Goal: Find specific page/section: Find specific page/section

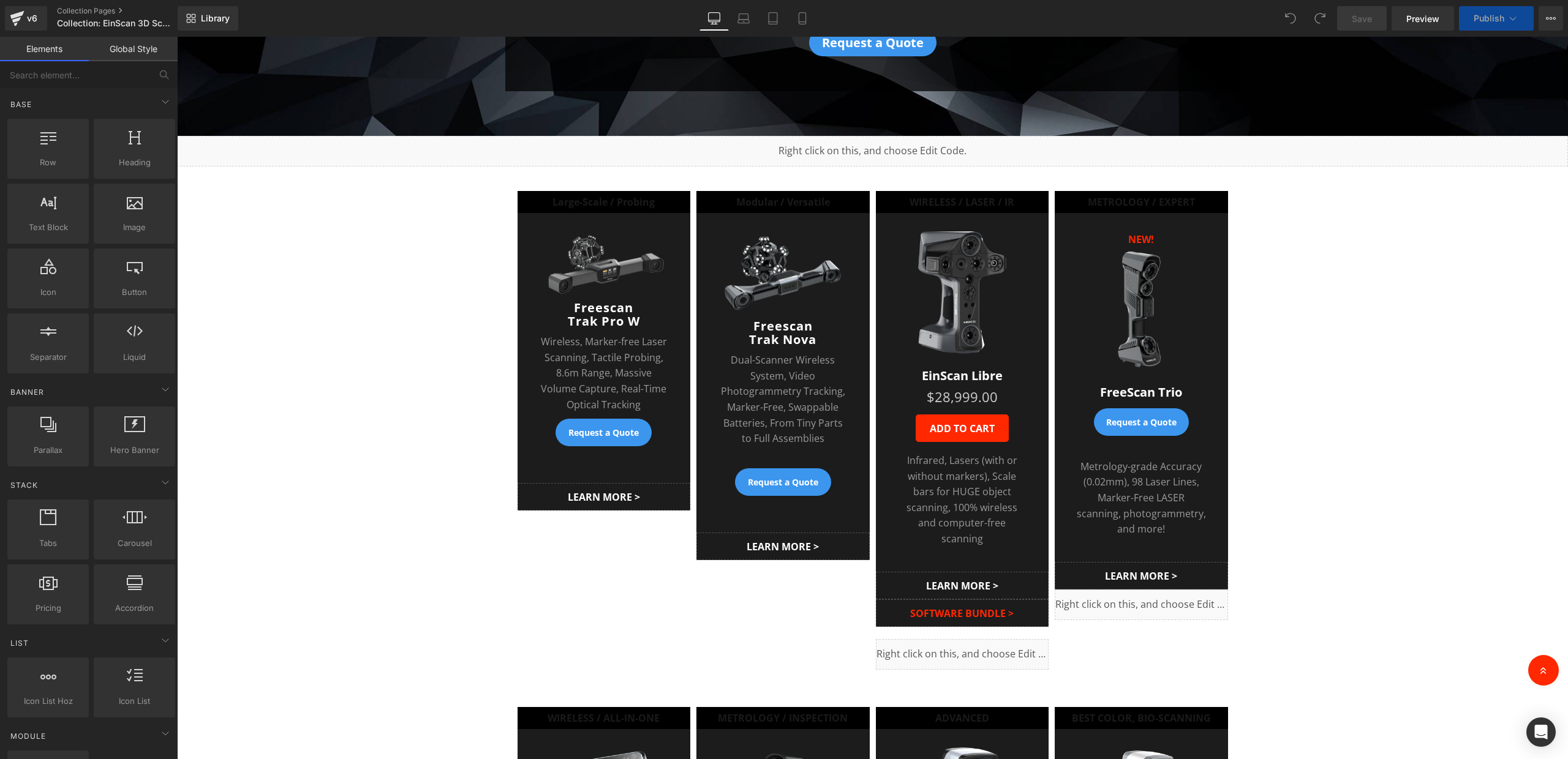
scroll to position [389, 0]
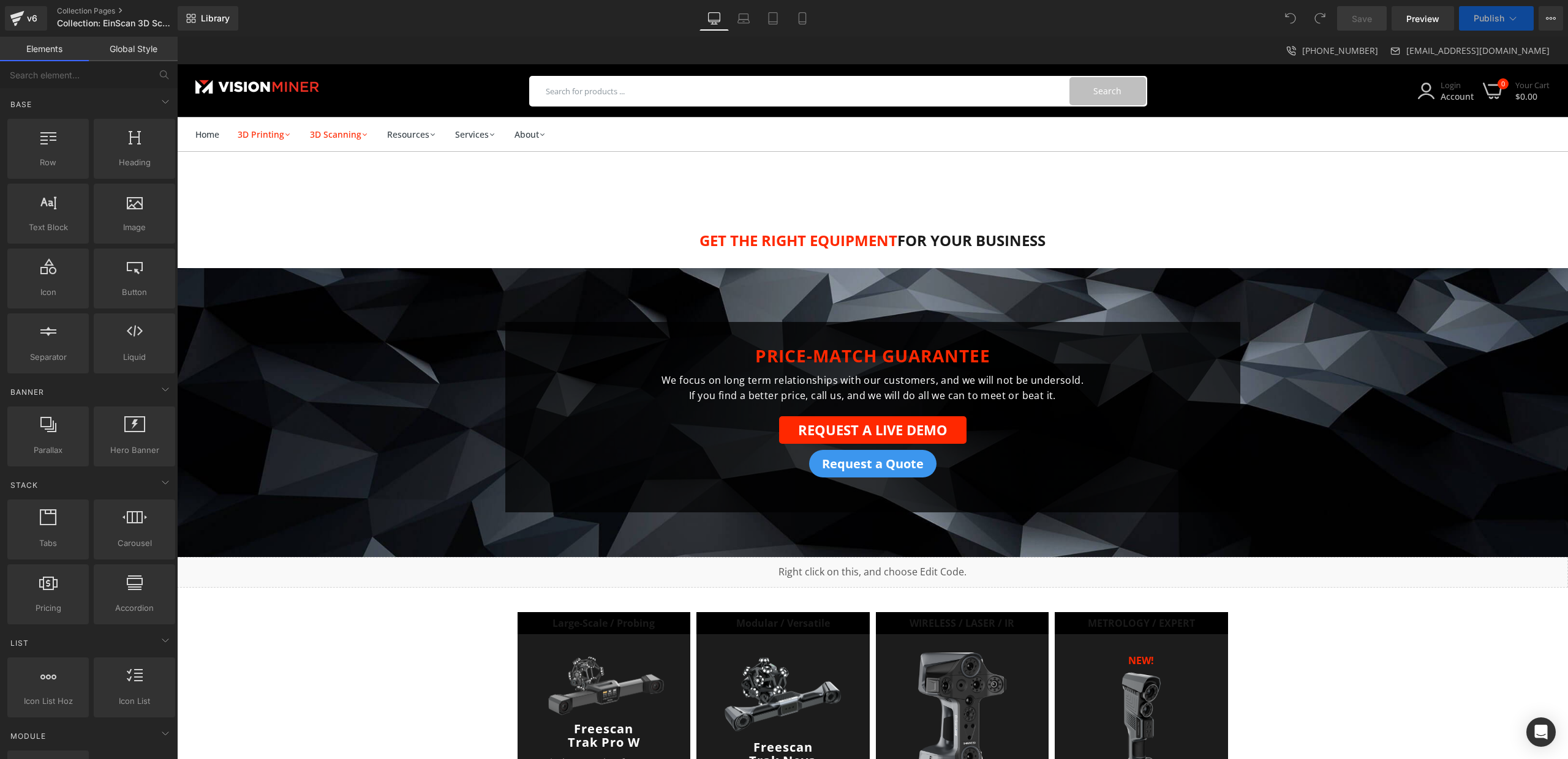
click at [322, 461] on div "PRICE-MATCH GUARANTEE Heading We focus on long term relationships with our cust…" at bounding box center [872, 417] width 1391 height 191
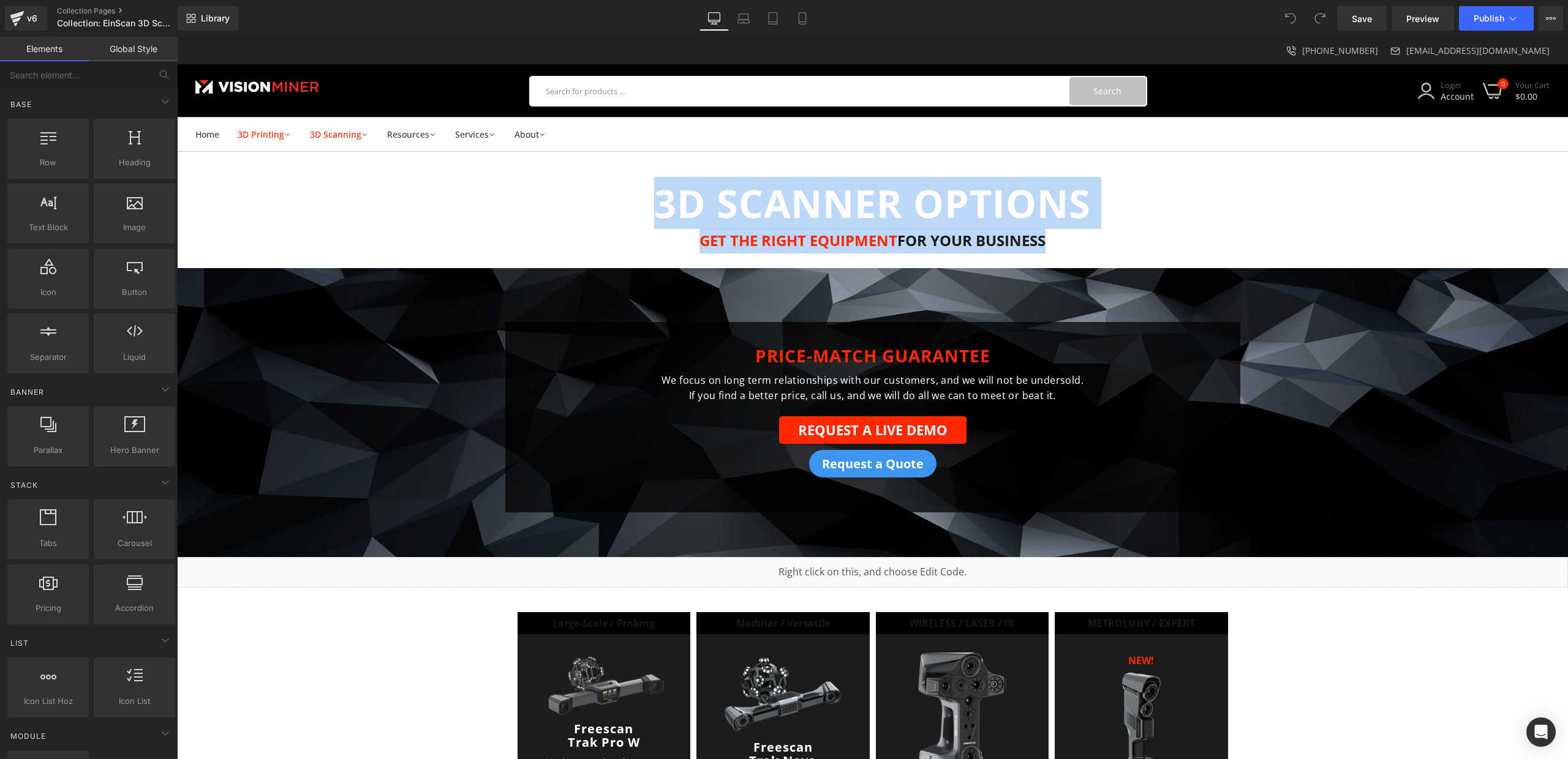
drag, startPoint x: 322, startPoint y: 256, endPoint x: 389, endPoint y: 225, distance: 73.8
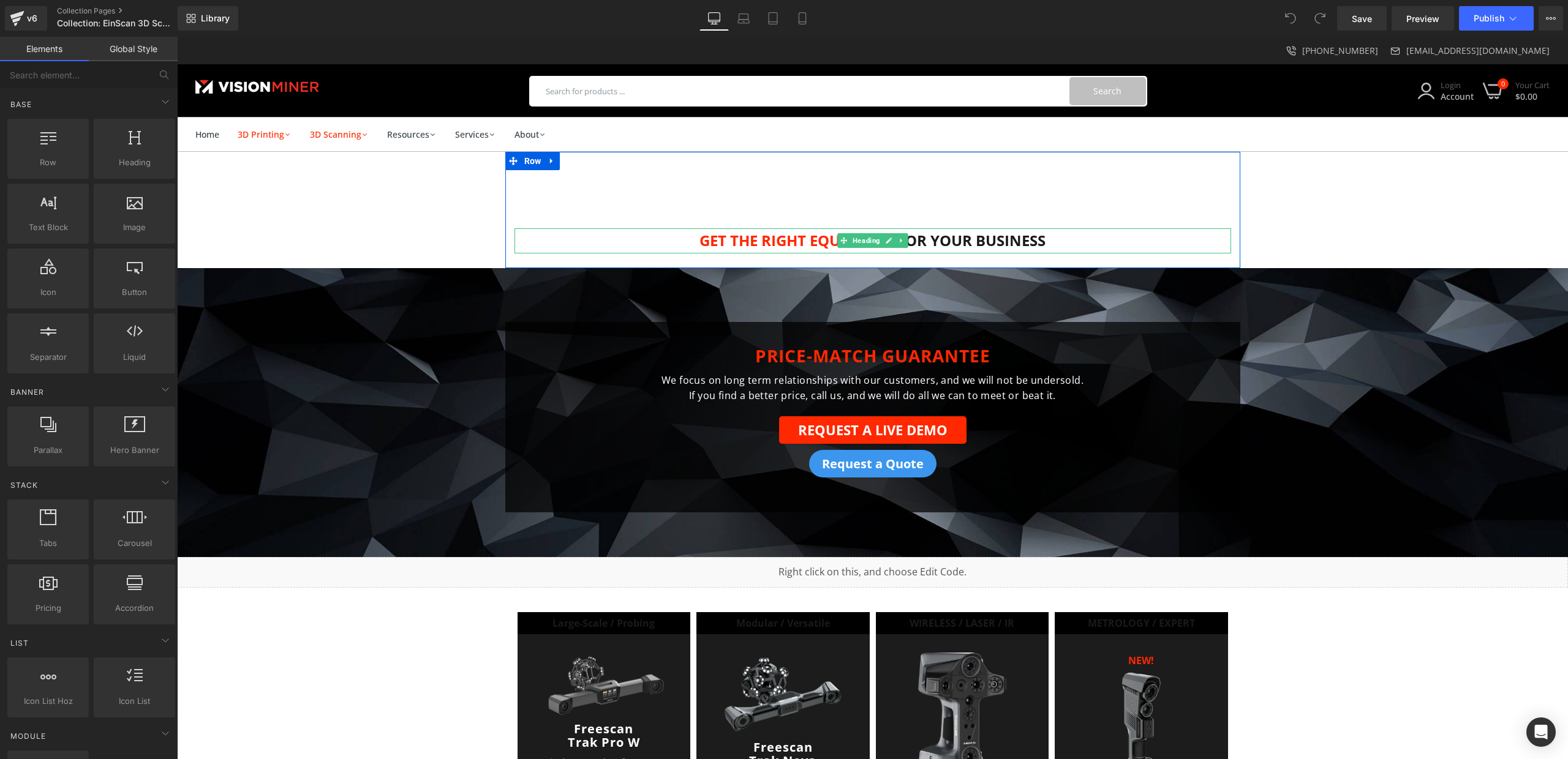
click at [753, 248] on font "GET THE RIGHT EQUIPMENT" at bounding box center [798, 240] width 197 height 21
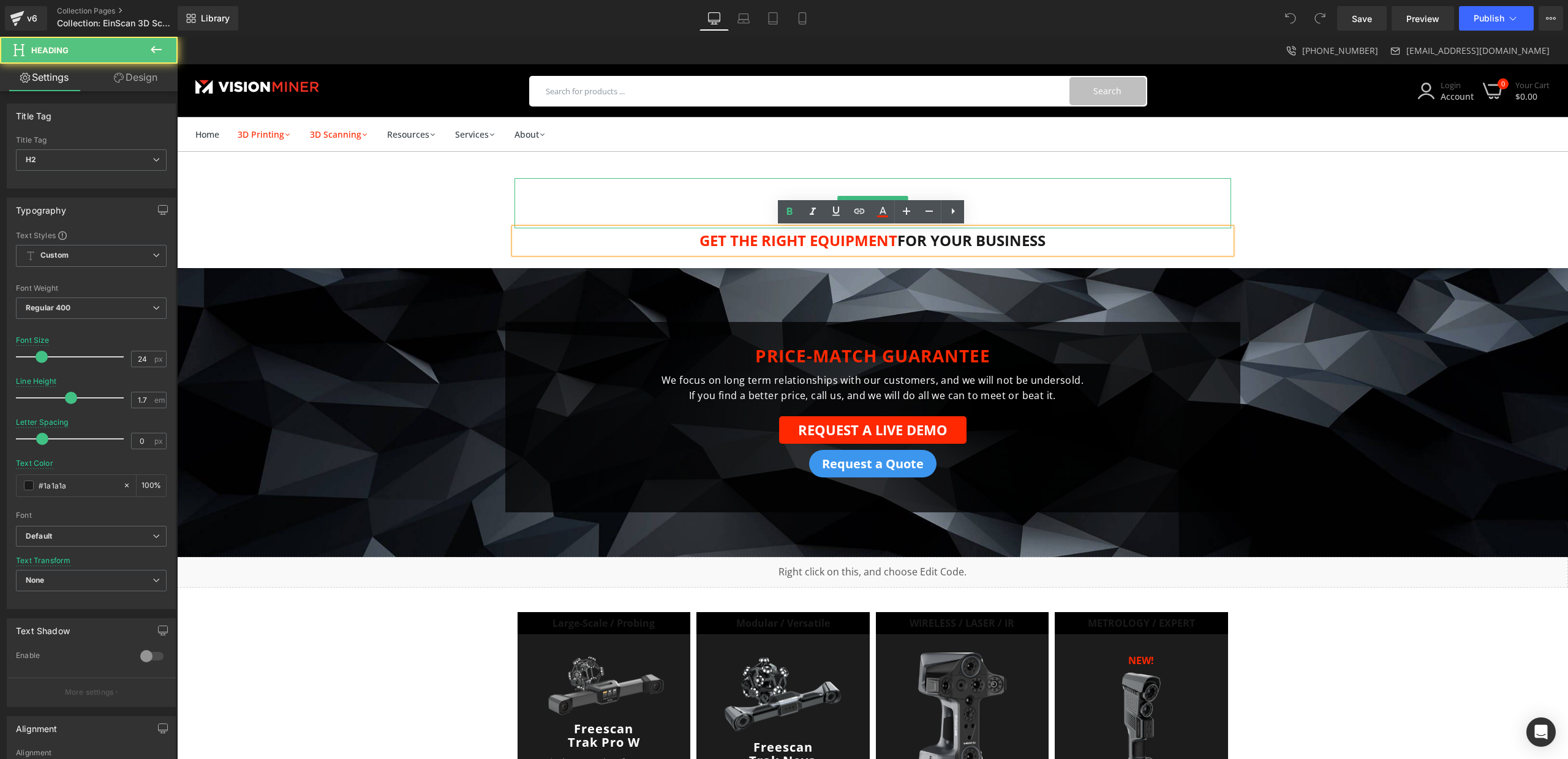
click at [547, 197] on h1 "3D SCANNER OPTIONS" at bounding box center [873, 203] width 716 height 50
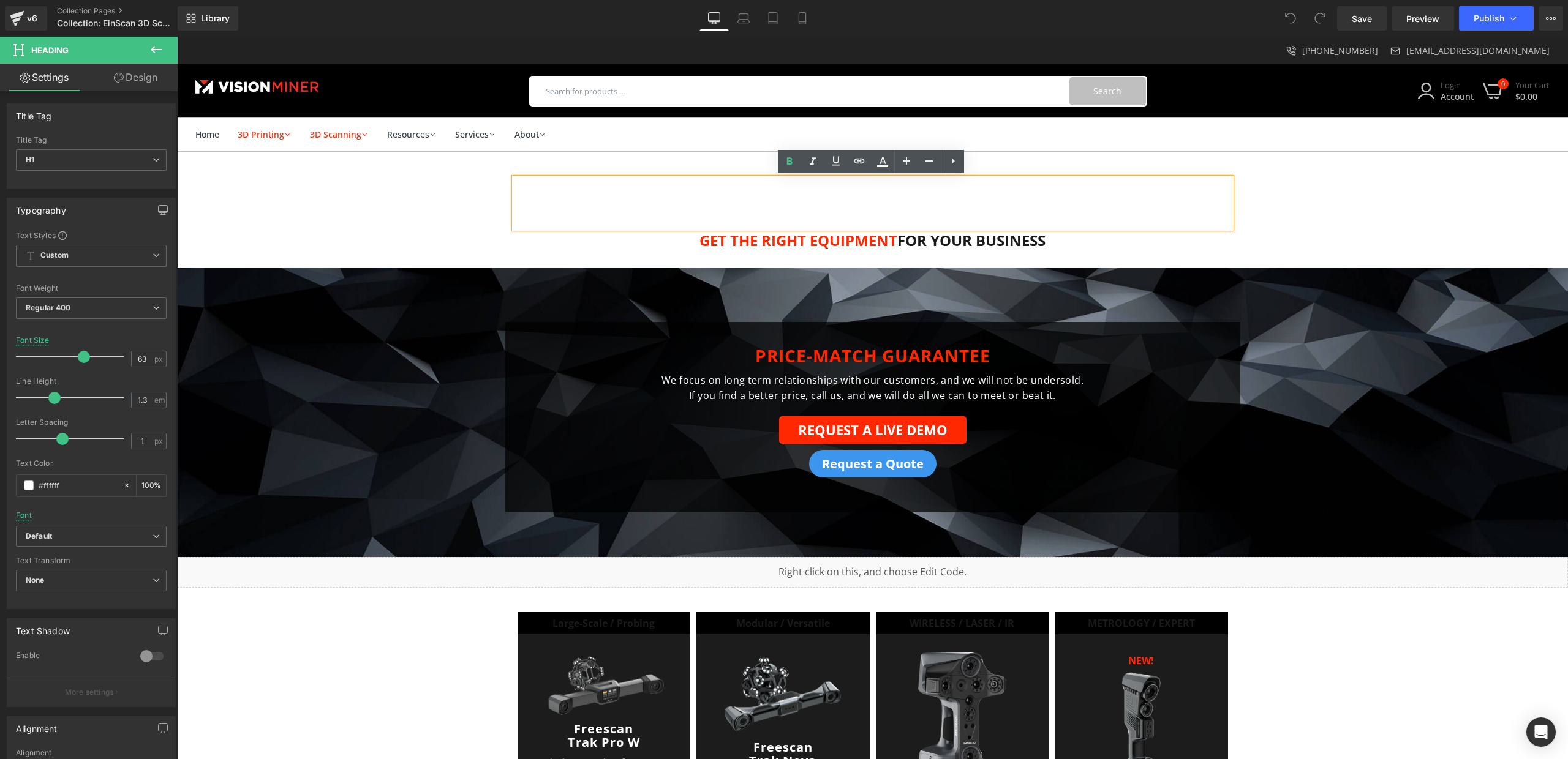
click at [528, 153] on div "3D SCANNER OPTIONS Heading GET THE RIGHT EQUIPMENT FOR YOUR BUSINESS Heading Row" at bounding box center [873, 210] width 735 height 116
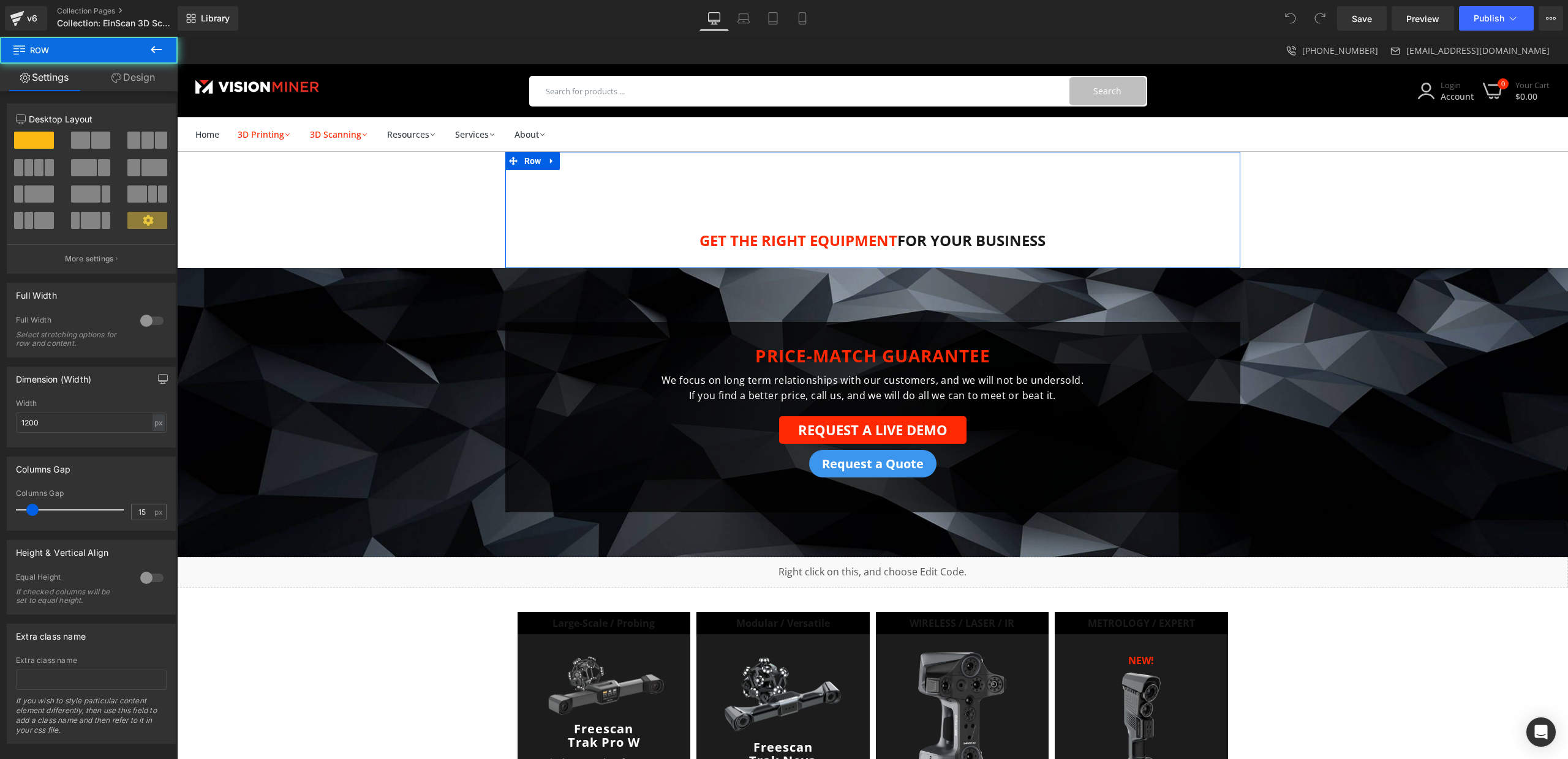
click at [526, 161] on div "3D SCANNER OPTIONS Heading GET THE RIGHT EQUIPMENT FOR YOUR BUSINESS Heading Row" at bounding box center [873, 210] width 735 height 116
click at [527, 161] on span "Row" at bounding box center [533, 161] width 23 height 18
